Goal: Information Seeking & Learning: Learn about a topic

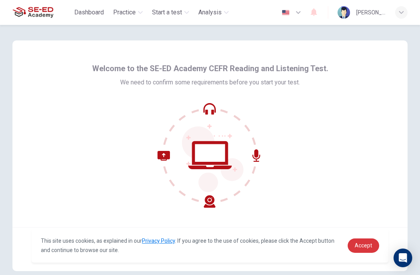
click at [379, 246] on link "Accept" at bounding box center [364, 246] width 32 height 14
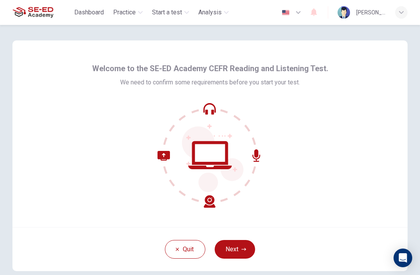
click at [365, 237] on div "Quit Next" at bounding box center [209, 249] width 395 height 44
click at [242, 242] on button "Next" at bounding box center [235, 249] width 40 height 19
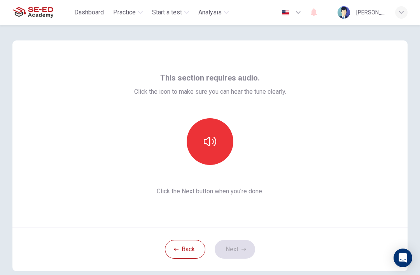
click at [212, 141] on icon "button" at bounding box center [210, 141] width 12 height 12
click at [239, 249] on button "Next" at bounding box center [235, 249] width 40 height 19
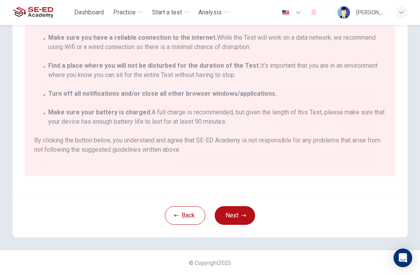
scroll to position [133, 0]
click at [244, 206] on button "Next" at bounding box center [235, 215] width 40 height 19
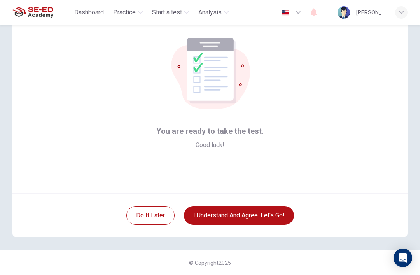
click at [274, 207] on button "I understand and agree. Let’s go!" at bounding box center [239, 215] width 110 height 19
click at [276, 215] on button "I understand and agree. Let’s go!" at bounding box center [239, 215] width 110 height 19
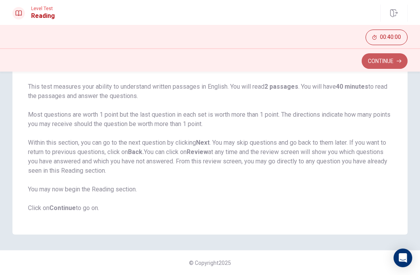
click at [383, 57] on button "Continue" at bounding box center [385, 61] width 46 height 16
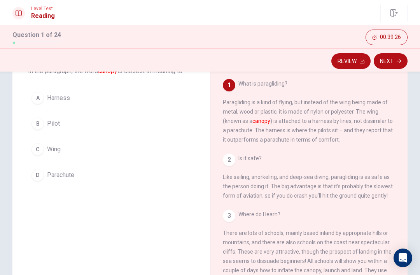
scroll to position [54, 0]
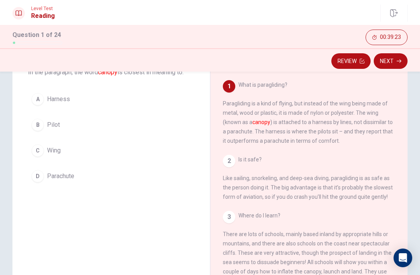
click at [328, 137] on div "1 What is paragliding? Paragliding is a kind of flying, but instead of the wing…" at bounding box center [314, 192] width 183 height 224
click at [35, 183] on button "D Parachute" at bounding box center [111, 176] width 167 height 19
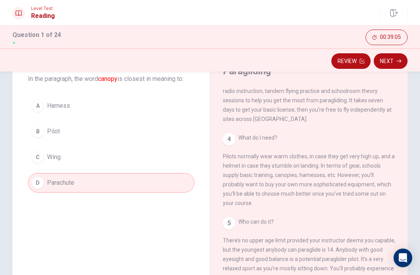
scroll to position [47, 0]
click at [393, 63] on button "Next" at bounding box center [391, 61] width 34 height 16
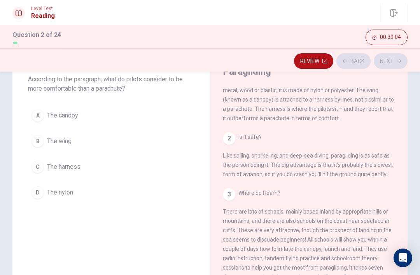
scroll to position [0, 0]
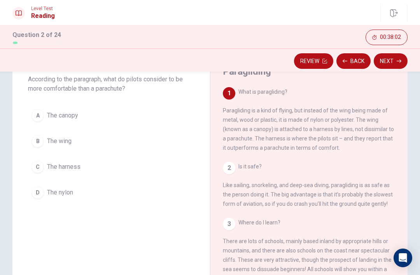
click at [45, 168] on button "C The harness" at bounding box center [111, 166] width 167 height 19
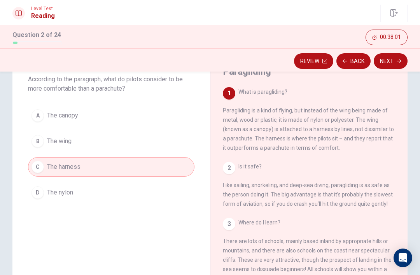
click at [389, 66] on button "Next" at bounding box center [391, 61] width 34 height 16
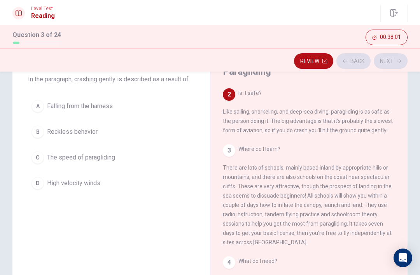
scroll to position [77, 0]
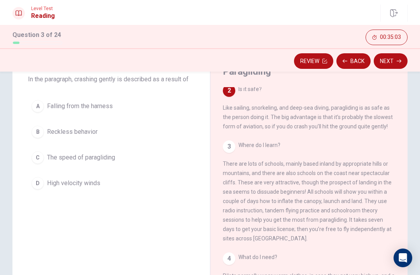
click at [119, 102] on button "A Falling from the harness" at bounding box center [111, 106] width 167 height 19
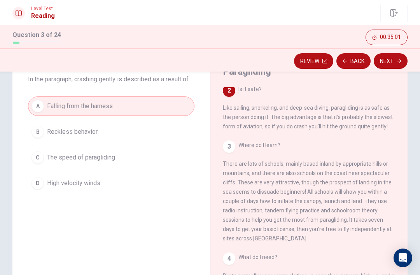
click at [386, 64] on button "Next" at bounding box center [391, 61] width 34 height 16
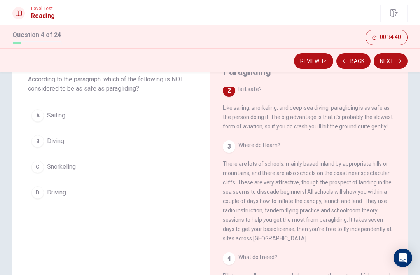
click at [41, 189] on div "D" at bounding box center [38, 192] width 12 height 12
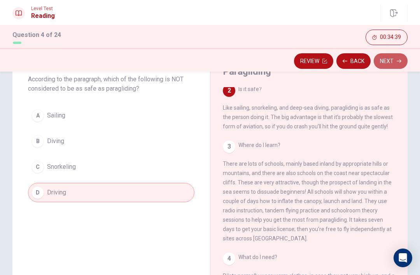
click at [390, 60] on button "Next" at bounding box center [391, 61] width 34 height 16
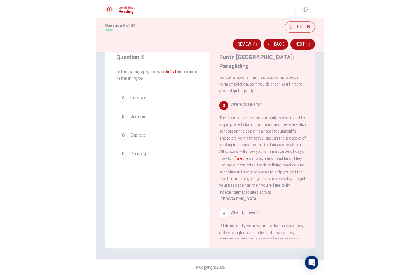
scroll to position [14, 0]
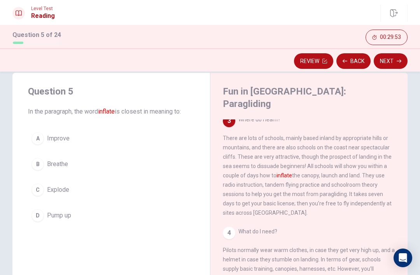
click at [37, 136] on div "A" at bounding box center [38, 138] width 12 height 12
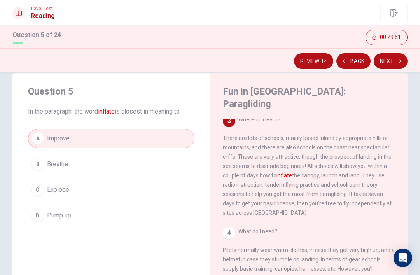
click at [391, 65] on button "Next" at bounding box center [391, 61] width 34 height 16
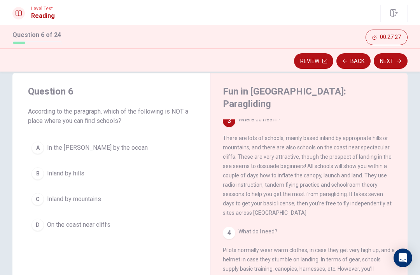
click at [39, 152] on div "A" at bounding box center [38, 148] width 12 height 12
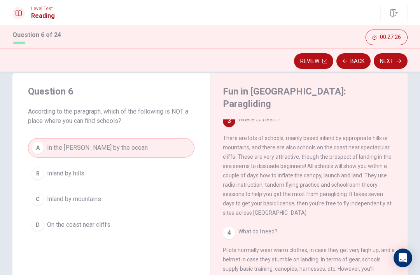
click at [394, 56] on button "Next" at bounding box center [391, 61] width 34 height 16
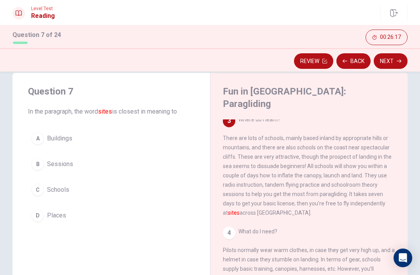
click at [44, 198] on button "C Schools" at bounding box center [111, 189] width 167 height 19
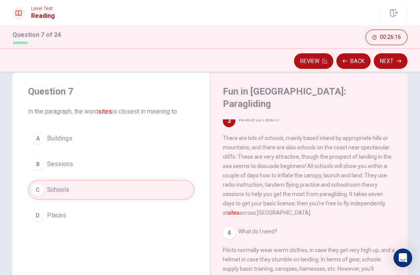
click at [397, 64] on button "Next" at bounding box center [391, 61] width 34 height 16
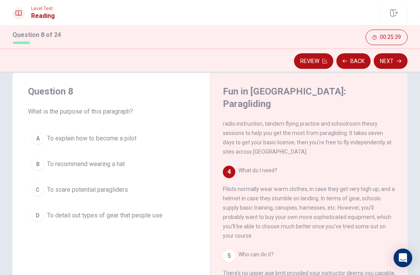
scroll to position [202, 0]
click at [104, 193] on span "To scare potential paragliders" at bounding box center [87, 189] width 81 height 9
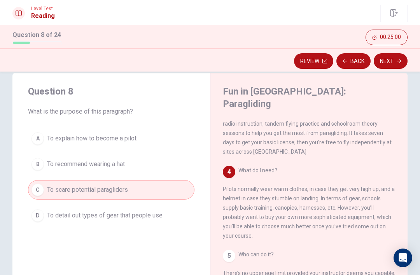
click at [391, 60] on button "Next" at bounding box center [391, 61] width 34 height 16
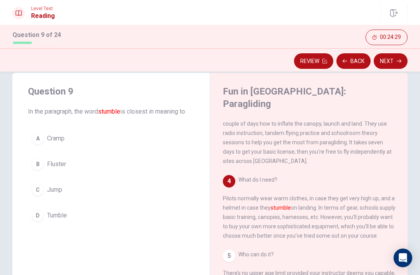
click at [65, 161] on span "Fluster" at bounding box center [56, 164] width 19 height 9
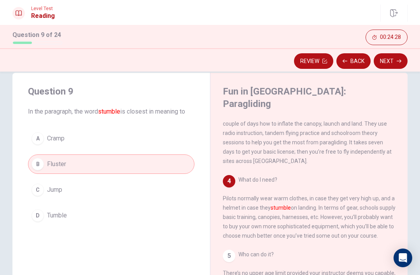
click at [392, 58] on button "Next" at bounding box center [391, 61] width 34 height 16
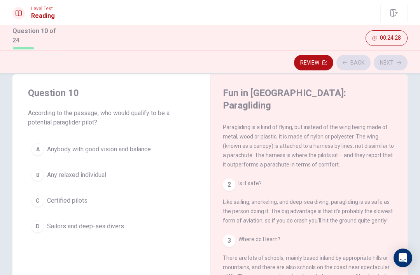
scroll to position [0, 0]
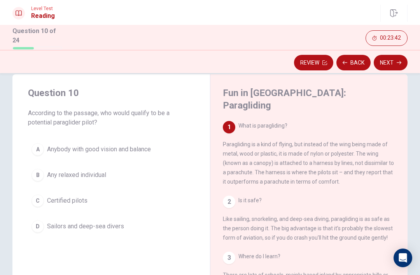
click at [153, 144] on button "A Anybody with good vision and balance" at bounding box center [111, 149] width 167 height 19
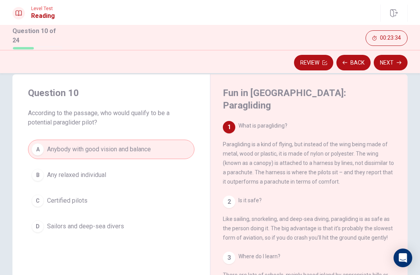
click at [393, 60] on button "Next" at bounding box center [391, 63] width 34 height 16
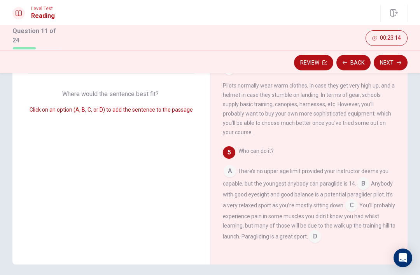
scroll to position [108, 0]
click at [224, 165] on input at bounding box center [230, 171] width 12 height 12
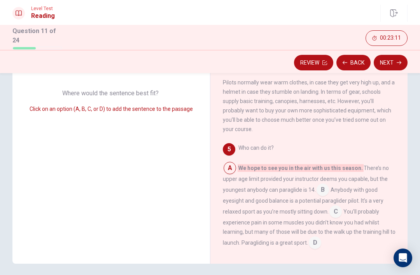
click at [225, 163] on input at bounding box center [230, 169] width 12 height 12
click at [316, 237] on input at bounding box center [315, 243] width 12 height 12
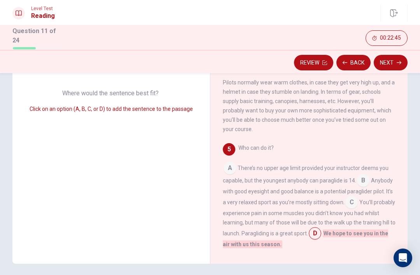
click at [393, 60] on button "Next" at bounding box center [391, 63] width 34 height 16
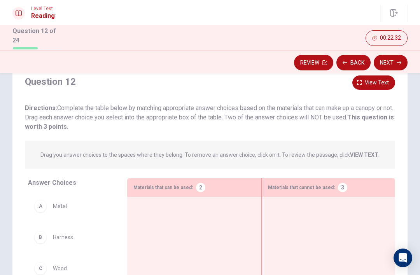
scroll to position [32, 0]
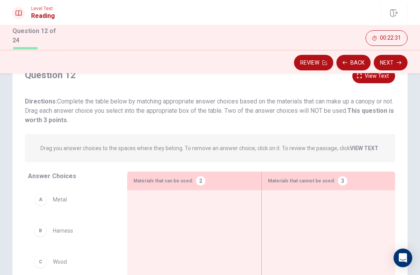
click at [42, 193] on div "A" at bounding box center [40, 199] width 12 height 12
click at [199, 183] on div "2" at bounding box center [200, 180] width 9 height 9
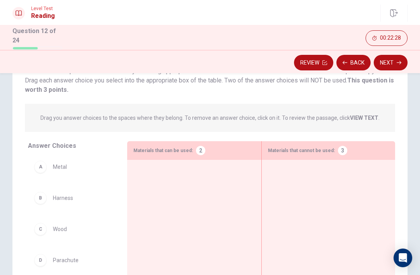
scroll to position [61, 0]
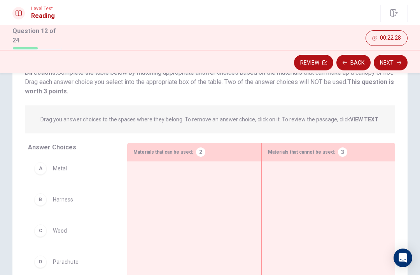
click at [185, 196] on div at bounding box center [193, 214] width 121 height 92
click at [42, 166] on div "A" at bounding box center [40, 168] width 12 height 12
click at [45, 203] on div "B Harness" at bounding box center [71, 195] width 87 height 25
click at [74, 153] on div "Answer Choices B Harness C Wood D Parachute E Polyester F Plastic G Nylon" at bounding box center [69, 218] width 115 height 151
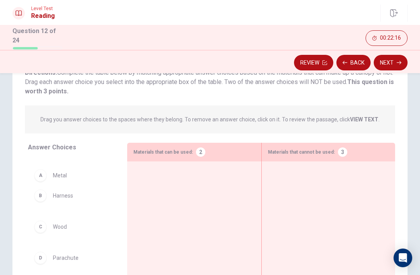
click at [39, 173] on div "B Harness C Wood D Parachute E Polyester F Plastic G Nylon" at bounding box center [71, 218] width 87 height 120
click at [91, 183] on div "B Harness" at bounding box center [71, 195] width 87 height 25
click at [61, 172] on div "B Harness C Wood D Parachute E Polyester F Plastic G Nylon" at bounding box center [71, 218] width 87 height 120
click at [41, 174] on div "B Harness C Wood D Parachute E Polyester F Plastic G Nylon" at bounding box center [71, 218] width 87 height 120
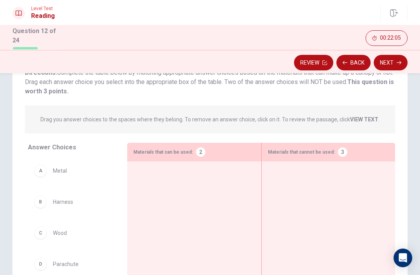
click at [218, 172] on div at bounding box center [193, 214] width 121 height 92
click at [218, 171] on div at bounding box center [193, 214] width 121 height 92
click at [217, 181] on div at bounding box center [193, 214] width 121 height 92
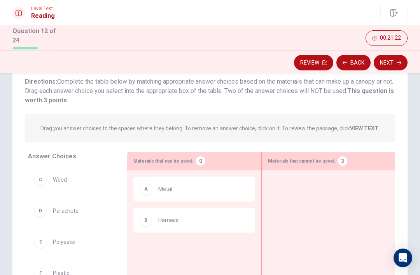
scroll to position [53, 0]
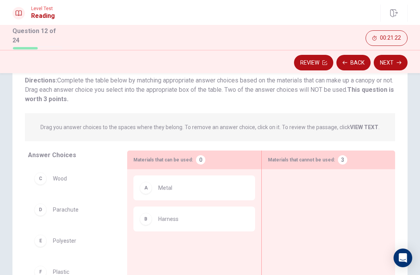
click at [315, 61] on button "Review" at bounding box center [313, 63] width 39 height 16
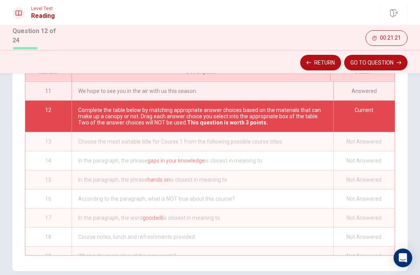
scroll to position [137, 0]
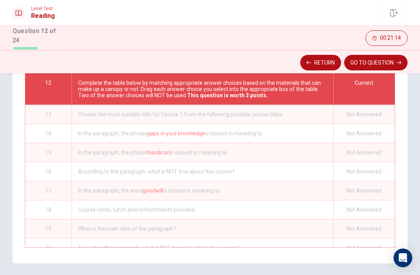
click at [318, 66] on button "Return" at bounding box center [320, 63] width 41 height 16
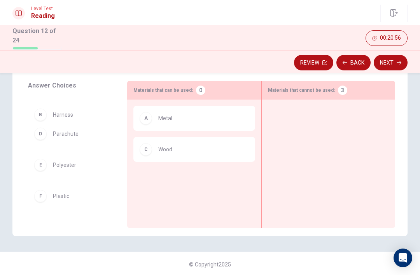
scroll to position [123, 0]
click at [170, 175] on div "A Metal C Wood" at bounding box center [193, 152] width 121 height 92
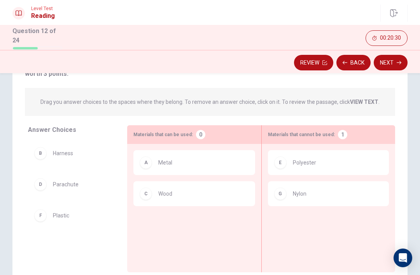
scroll to position [78, 0]
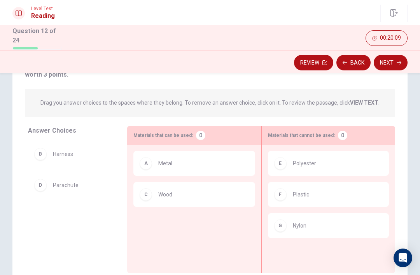
click at [399, 56] on button "Next" at bounding box center [391, 63] width 34 height 16
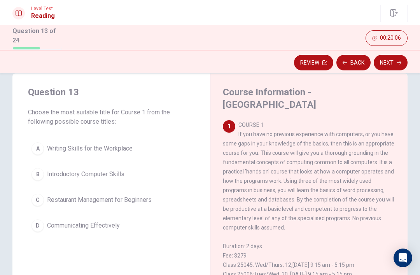
scroll to position [16, 0]
click at [101, 152] on button "A Writing Skills for the Workplace" at bounding box center [111, 147] width 167 height 19
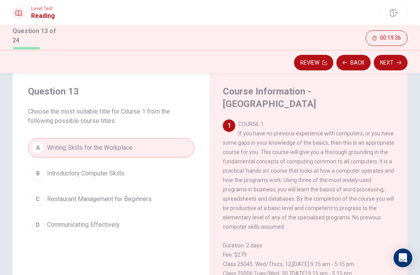
click at [160, 167] on button "B Introductory Computer Skills" at bounding box center [111, 173] width 167 height 19
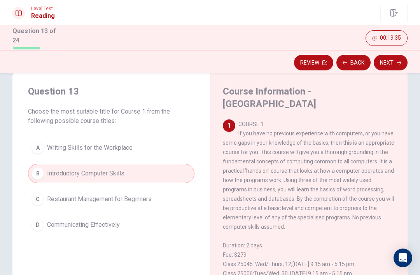
click at [388, 61] on button "Next" at bounding box center [391, 63] width 34 height 16
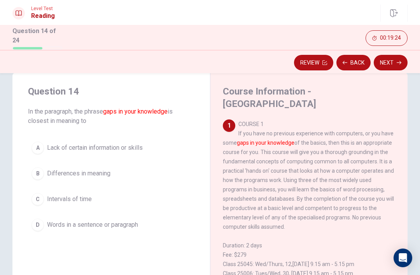
click at [143, 151] on button "A Lack of certain information or skills" at bounding box center [111, 147] width 167 height 19
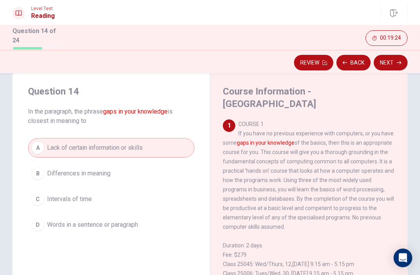
click at [389, 60] on button "Next" at bounding box center [391, 63] width 34 height 16
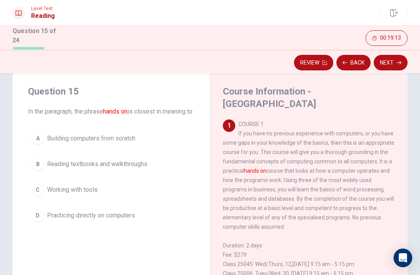
click at [144, 145] on button "A Building computers from scratch" at bounding box center [111, 138] width 167 height 19
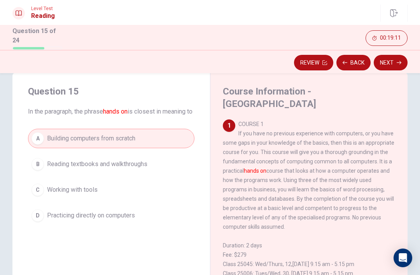
click at [383, 65] on button "Next" at bounding box center [391, 63] width 34 height 16
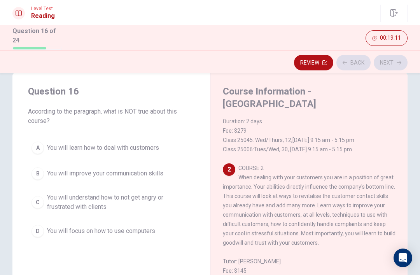
scroll to position [146, 0]
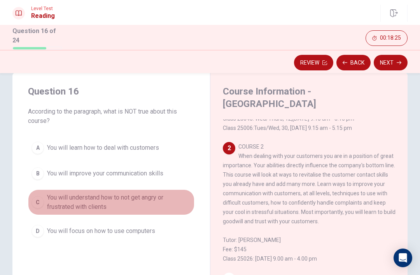
click at [102, 191] on button "C You will understand how to not get angry or frustrated with clients" at bounding box center [111, 203] width 167 height 26
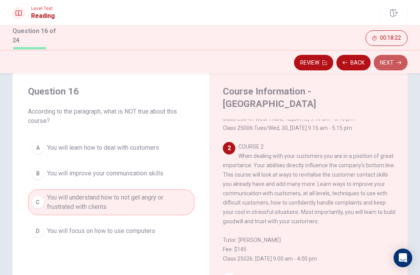
click at [398, 58] on button "Next" at bounding box center [391, 63] width 34 height 16
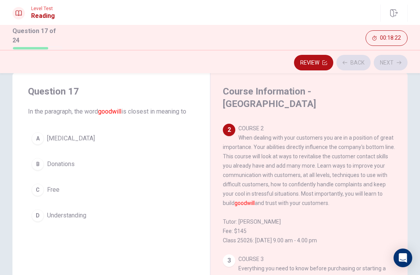
scroll to position [165, 0]
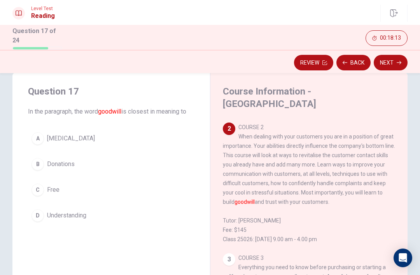
click at [116, 216] on button "D Understanding" at bounding box center [111, 215] width 167 height 19
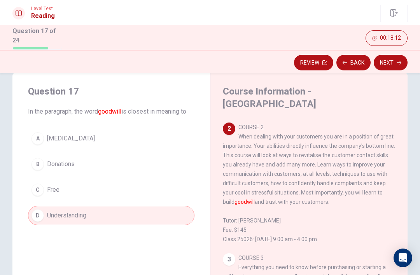
click at [395, 55] on button "Next" at bounding box center [391, 63] width 34 height 16
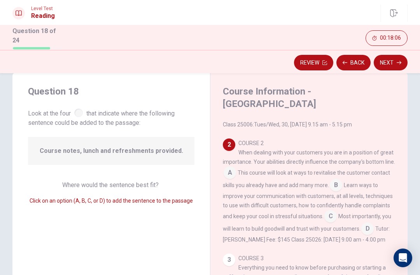
scroll to position [154, 0]
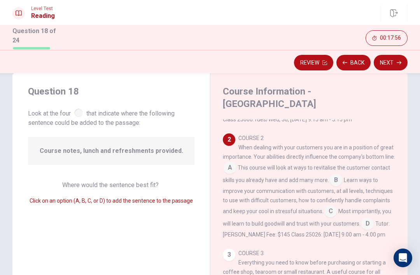
click at [335, 176] on input at bounding box center [336, 181] width 12 height 12
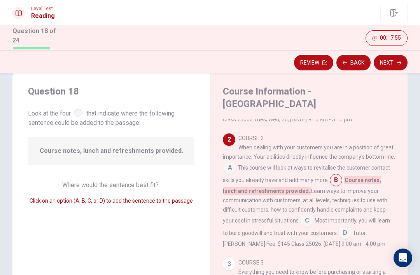
click at [394, 63] on button "Next" at bounding box center [391, 63] width 34 height 16
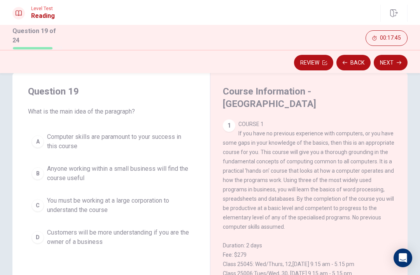
scroll to position [0, 0]
click at [187, 130] on button "A Computer skills are paramount to your success in this course" at bounding box center [111, 142] width 167 height 26
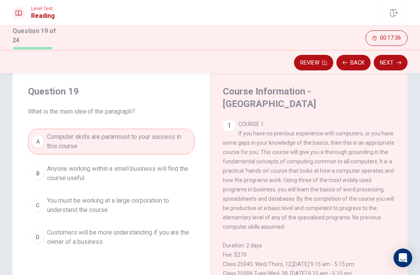
click at [390, 65] on button "Next" at bounding box center [391, 63] width 34 height 16
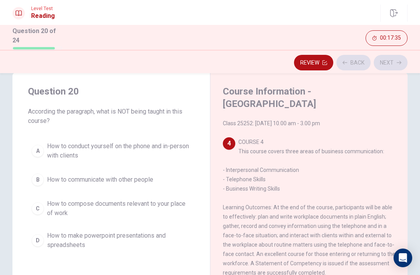
scroll to position [456, 0]
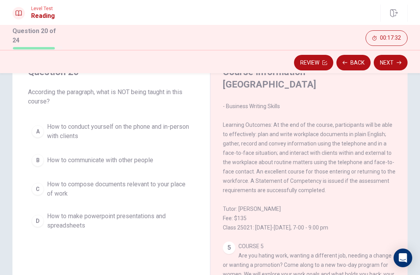
click at [256, 191] on span "COURSE 4 This course covers three areas of business communication: - Interperso…" at bounding box center [309, 143] width 173 height 174
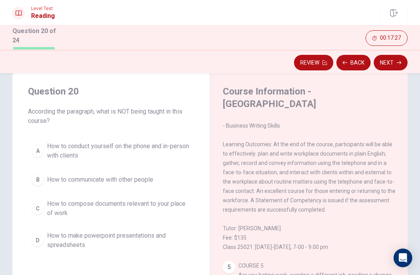
scroll to position [17, 0]
click at [37, 205] on div "C" at bounding box center [38, 208] width 12 height 12
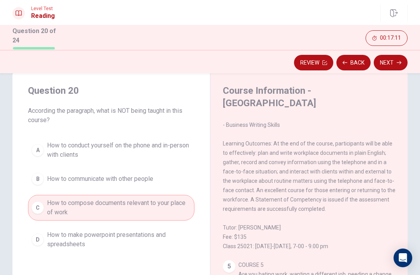
click at [392, 63] on button "Next" at bounding box center [391, 63] width 34 height 16
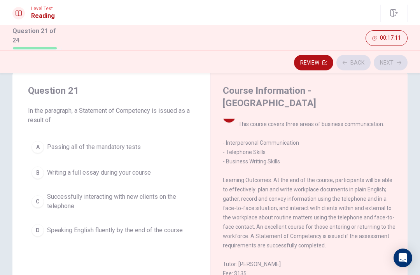
scroll to position [417, 0]
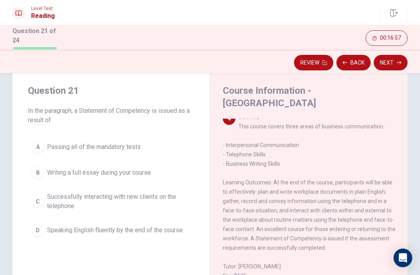
click at [132, 180] on button "B Writing a full essay during your course" at bounding box center [111, 172] width 167 height 19
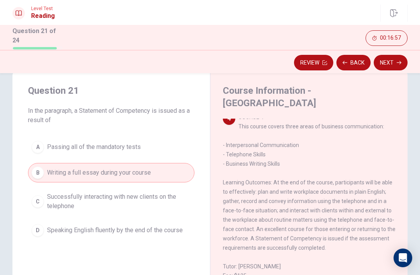
click at [387, 61] on button "Next" at bounding box center [391, 63] width 34 height 16
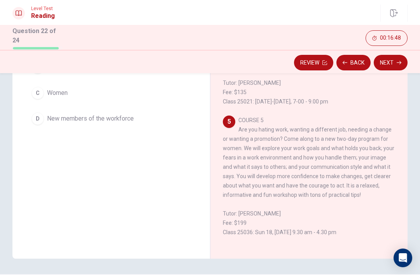
scroll to position [113, 0]
click at [372, 230] on div "5 COURSE 5 Are you hating work, wanting a different job, needing a change or wa…" at bounding box center [309, 175] width 173 height 121
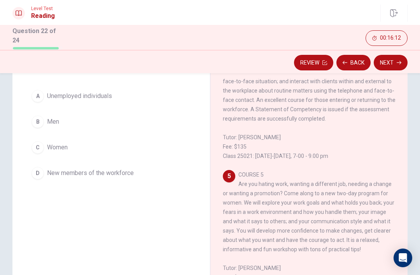
scroll to position [58, 0]
click at [109, 177] on button "D New members of the workforce" at bounding box center [111, 172] width 167 height 19
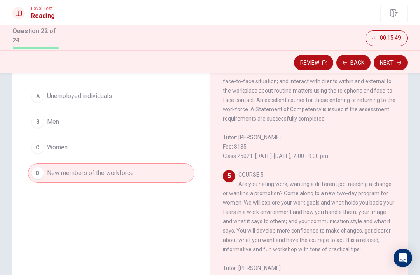
click at [394, 61] on button "Next" at bounding box center [391, 63] width 34 height 16
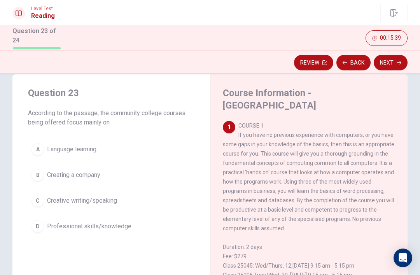
scroll to position [14, 0]
click at [46, 224] on button "D Professional skills/knowledge" at bounding box center [111, 226] width 167 height 19
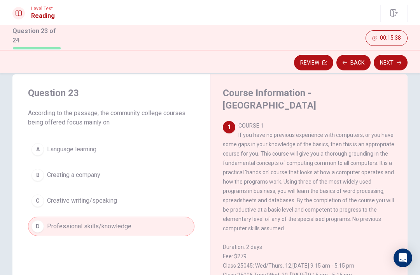
click at [393, 62] on button "Next" at bounding box center [391, 63] width 34 height 16
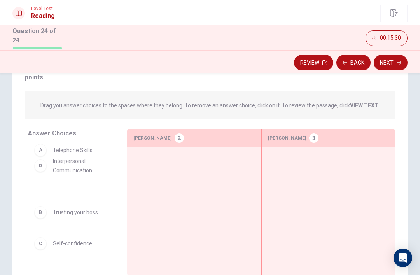
scroll to position [0, 0]
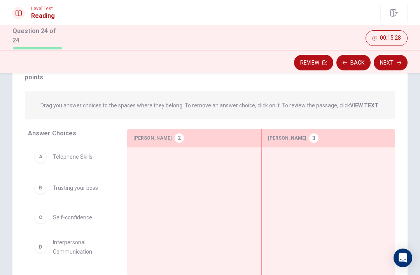
click at [51, 218] on div "A Telephone Skills B Trusting your boss D Interpersonal Communication E Busines…" at bounding box center [71, 204] width 87 height 120
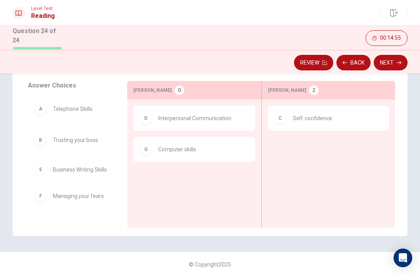
click at [86, 170] on div "A Telephone Skills B Trusting your boss F Managing your fears" at bounding box center [71, 157] width 87 height 120
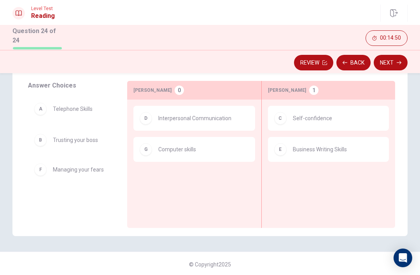
click at [97, 174] on div "A Telephone Skills B Trusting your boss" at bounding box center [71, 157] width 87 height 120
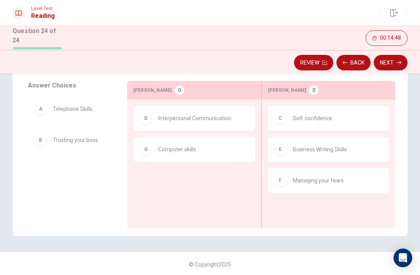
click at [395, 64] on button "Next" at bounding box center [391, 63] width 34 height 16
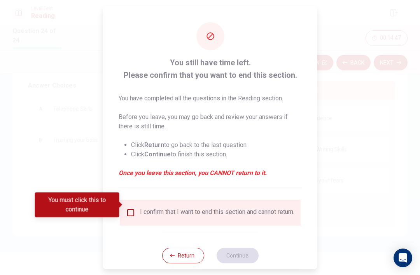
click at [132, 208] on input "You must click this to continue" at bounding box center [130, 212] width 9 height 9
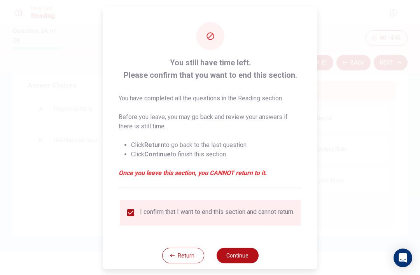
click at [245, 247] on button "Continue" at bounding box center [237, 255] width 42 height 16
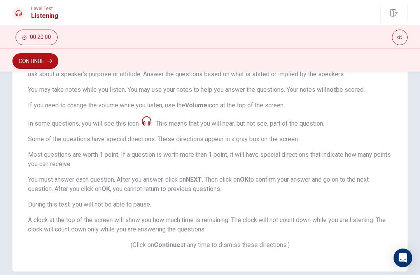
click at [44, 61] on button "Continue" at bounding box center [35, 61] width 46 height 16
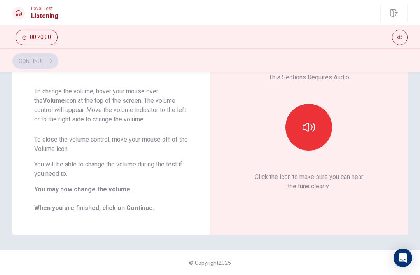
scroll to position [58, 0]
click at [313, 123] on icon "button" at bounding box center [309, 127] width 12 height 9
click at [42, 58] on button "Continue" at bounding box center [35, 61] width 46 height 16
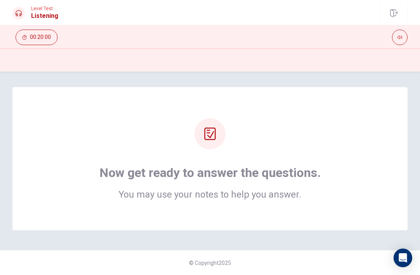
click at [283, 100] on div "Now get ready to answer the questions. You may use your notes to help you answe…" at bounding box center [209, 158] width 395 height 143
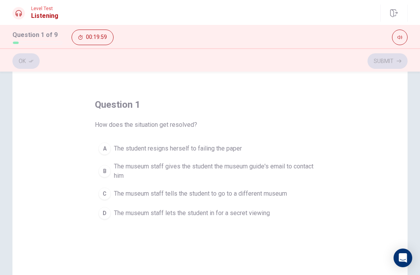
scroll to position [25, 0]
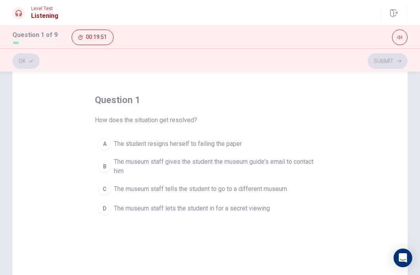
click at [283, 163] on span "The museum staff gives the student the museum guide's email to contact him" at bounding box center [218, 166] width 208 height 19
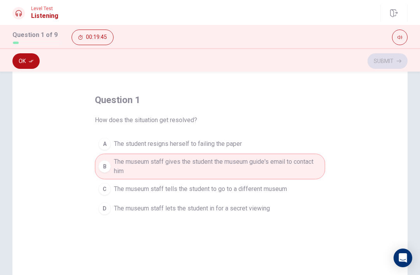
click at [285, 210] on button "D The museum staff lets the student in for a secret viewing" at bounding box center [210, 208] width 230 height 19
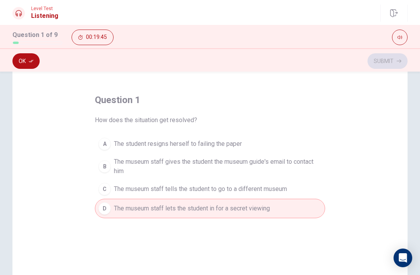
click at [276, 216] on button "D The museum staff lets the student in for a secret viewing" at bounding box center [210, 208] width 230 height 19
click at [27, 63] on button "Ok" at bounding box center [25, 61] width 27 height 16
click at [391, 63] on button "Submit" at bounding box center [388, 61] width 40 height 16
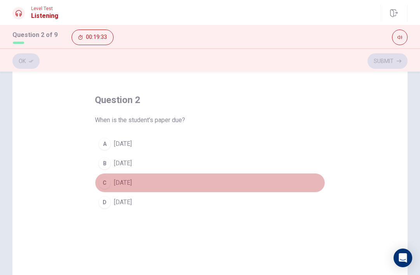
click at [105, 183] on div "C" at bounding box center [104, 183] width 12 height 12
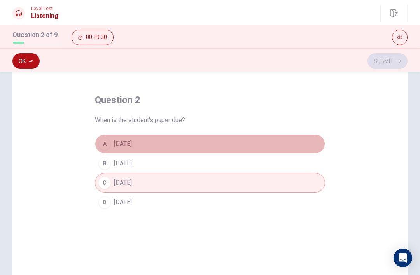
click at [103, 137] on button "A [DATE]" at bounding box center [210, 143] width 230 height 19
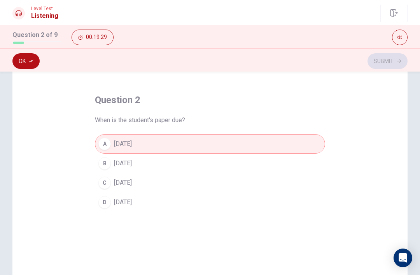
click at [18, 58] on button "Ok" at bounding box center [25, 61] width 27 height 16
click at [401, 65] on button "Submit" at bounding box center [388, 61] width 40 height 16
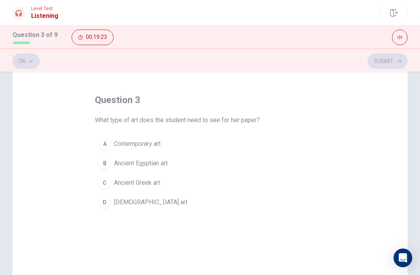
click at [105, 184] on div "C" at bounding box center [104, 183] width 12 height 12
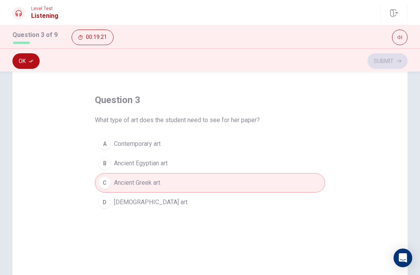
click at [27, 65] on button "Ok" at bounding box center [25, 61] width 27 height 16
click at [397, 59] on icon "button" at bounding box center [399, 61] width 5 height 5
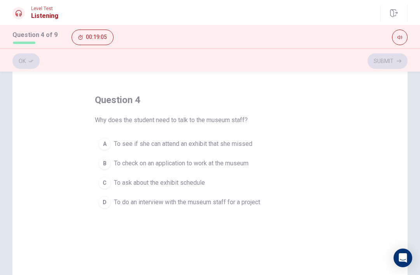
click at [103, 137] on button "A To see if she can attend an exhibit that she missed" at bounding box center [210, 143] width 230 height 19
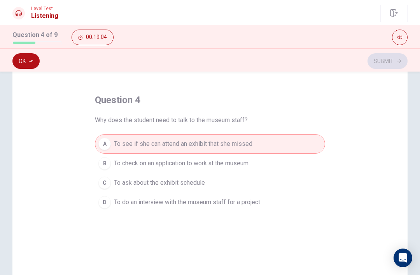
click at [20, 58] on button "Ok" at bounding box center [25, 61] width 27 height 16
click at [393, 62] on button "Submit" at bounding box center [388, 61] width 40 height 16
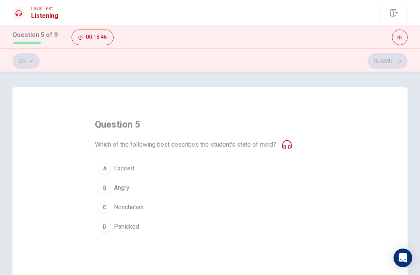
click at [136, 208] on span "Nonchalant" at bounding box center [129, 207] width 30 height 9
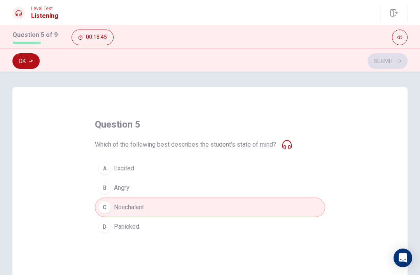
click at [122, 206] on span "Nonchalant" at bounding box center [129, 207] width 30 height 9
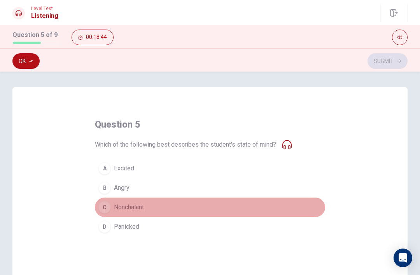
click at [139, 206] on span "Nonchalant" at bounding box center [129, 207] width 30 height 9
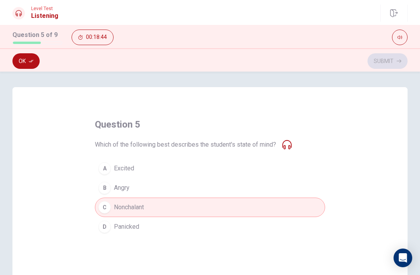
click at [139, 206] on span "Nonchalant" at bounding box center [129, 207] width 30 height 9
click at [138, 209] on span "Nonchalant" at bounding box center [129, 207] width 30 height 9
click at [139, 226] on span "Panicked" at bounding box center [126, 226] width 25 height 9
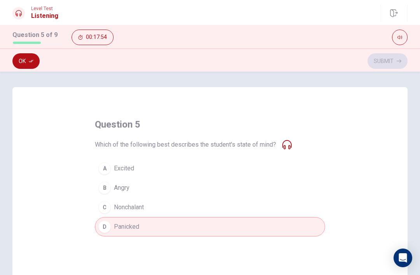
click at [395, 248] on div "question 5 Which of the following best describes the student's state of mind? A…" at bounding box center [209, 222] width 395 height 270
click at [25, 65] on button "Ok" at bounding box center [25, 61] width 27 height 16
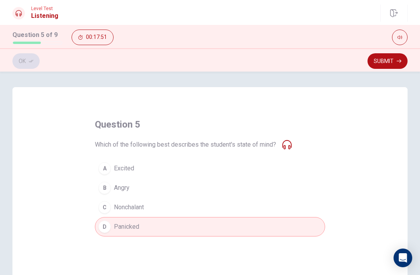
click at [384, 57] on button "Submit" at bounding box center [388, 61] width 40 height 16
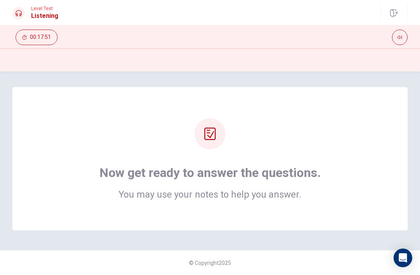
click at [323, 128] on div "Now get ready to answer the questions. You may use your notes to help you answe…" at bounding box center [210, 158] width 333 height 81
click at [93, 132] on div "Now get ready to answer the questions. You may use your notes to help you answe…" at bounding box center [210, 158] width 333 height 81
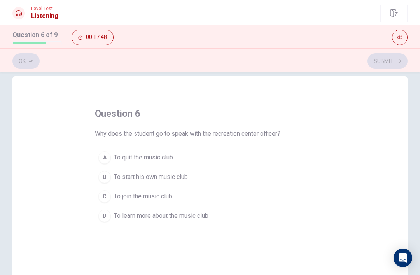
scroll to position [11, 0]
click at [121, 195] on span "To join the music club" at bounding box center [143, 196] width 58 height 9
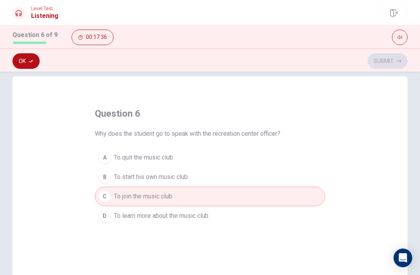
click at [20, 62] on button "Ok" at bounding box center [25, 61] width 27 height 16
click at [396, 62] on button "Submit" at bounding box center [388, 61] width 40 height 16
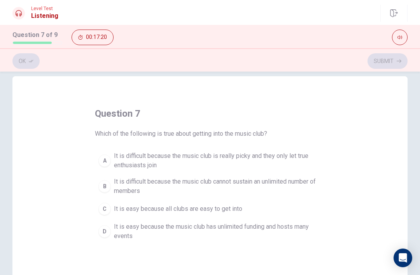
click at [100, 177] on button "B It is difficult because the music club cannot sustain an unlimited number of …" at bounding box center [210, 187] width 230 height 26
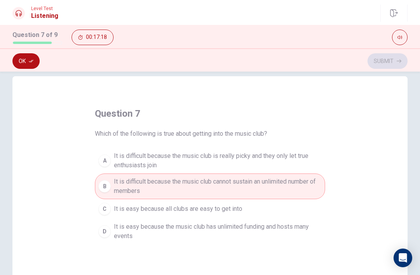
click at [23, 64] on button "Ok" at bounding box center [25, 61] width 27 height 16
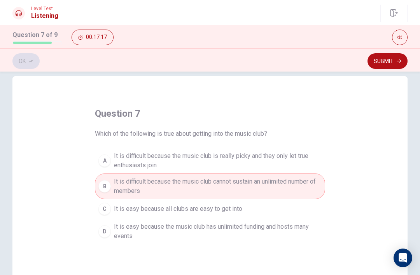
click at [407, 58] on button "Submit" at bounding box center [388, 61] width 40 height 16
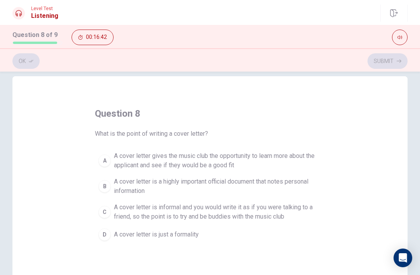
click at [99, 213] on div "C" at bounding box center [104, 212] width 12 height 12
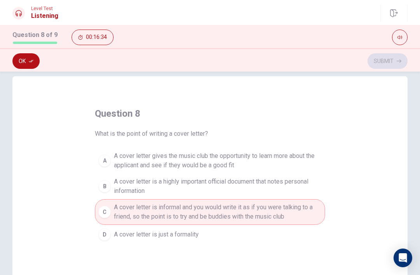
click at [23, 63] on button "Ok" at bounding box center [25, 61] width 27 height 16
click at [402, 56] on button "Submit" at bounding box center [388, 61] width 40 height 16
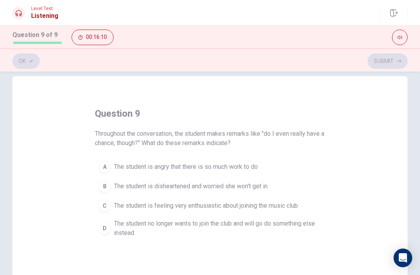
click at [90, 205] on div "question 9 Throughout the conversation, the student makes remarks like "do I ev…" at bounding box center [209, 211] width 395 height 270
click at [111, 183] on button "B The student is disheartened and worried she won't get in" at bounding box center [210, 186] width 230 height 19
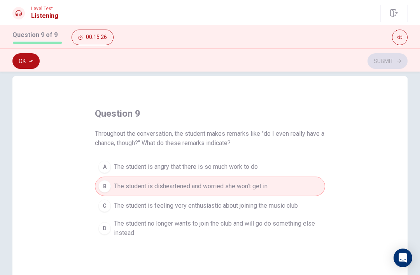
click at [28, 57] on button "Ok" at bounding box center [25, 61] width 27 height 16
click at [395, 59] on button "Submit" at bounding box center [388, 61] width 40 height 16
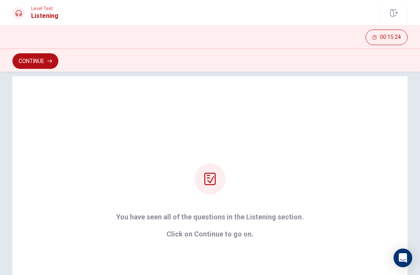
click at [42, 56] on button "Continue" at bounding box center [35, 61] width 46 height 16
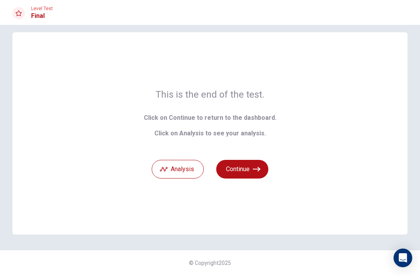
scroll to position [0, 0]
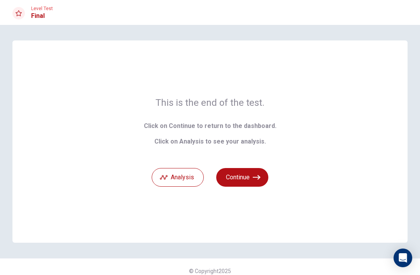
click at [262, 176] on button "Continue" at bounding box center [242, 177] width 52 height 19
